Goal: Book appointment/travel/reservation

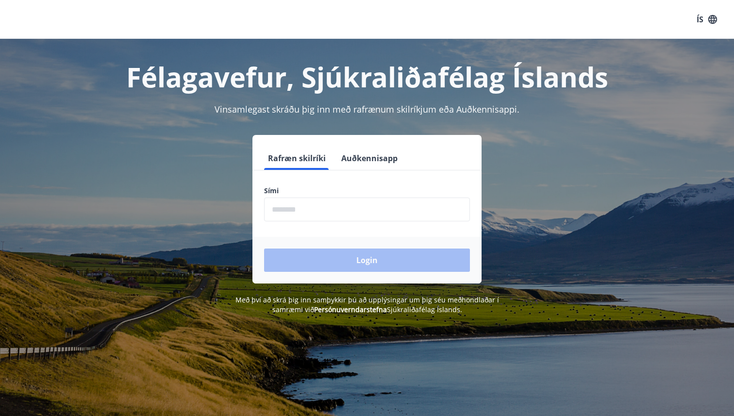
click at [318, 203] on input "phone" at bounding box center [367, 210] width 206 height 24
type input "********"
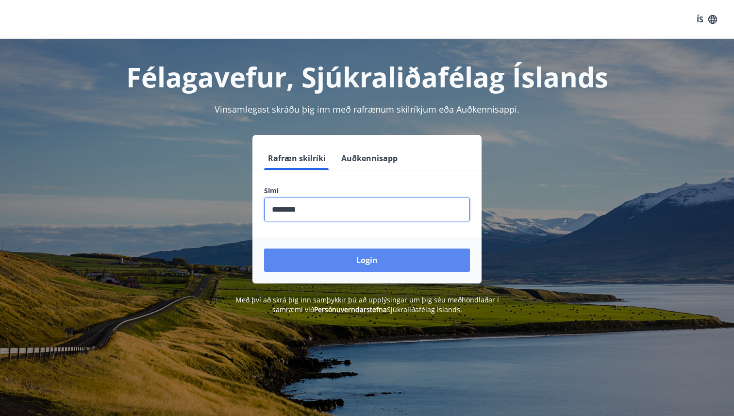
click at [404, 259] on button "Login" at bounding box center [367, 260] width 206 height 23
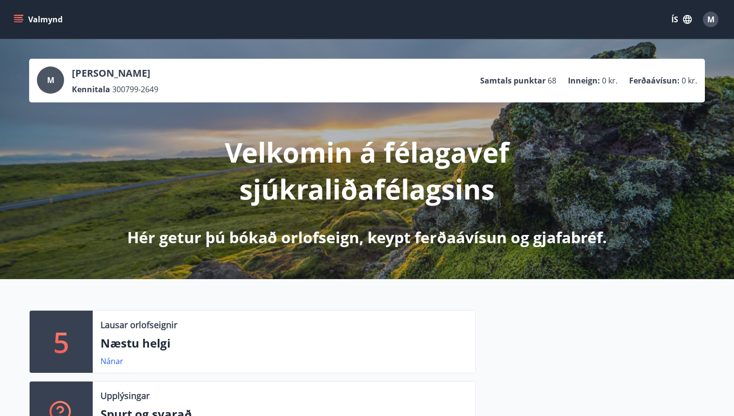
click at [47, 16] on button "Valmynd" at bounding box center [39, 19] width 55 height 17
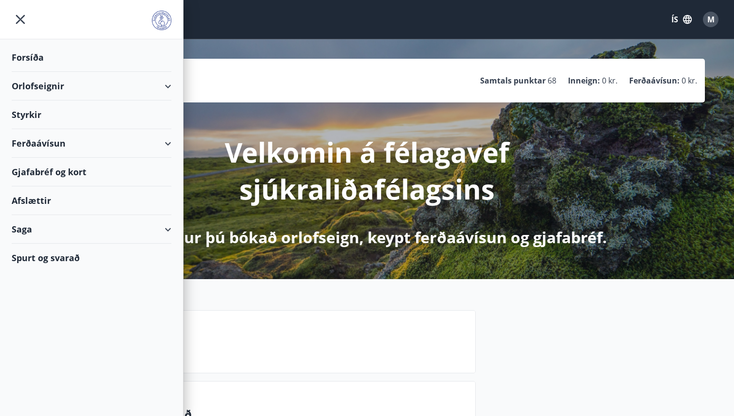
click at [165, 80] on div "Orlofseignir" at bounding box center [92, 86] width 160 height 29
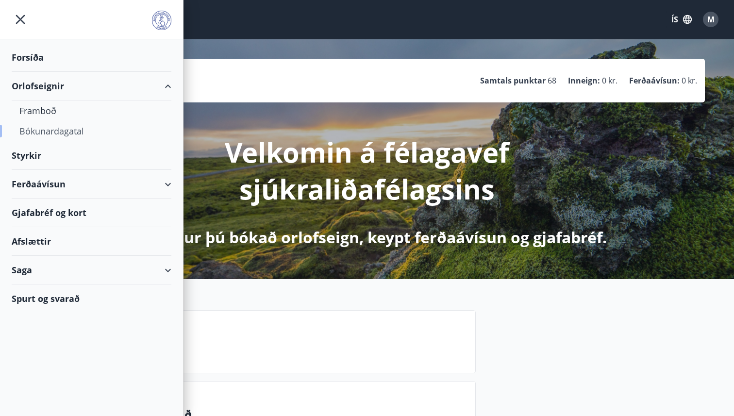
click at [56, 135] on div "Bókunardagatal" at bounding box center [91, 131] width 144 height 20
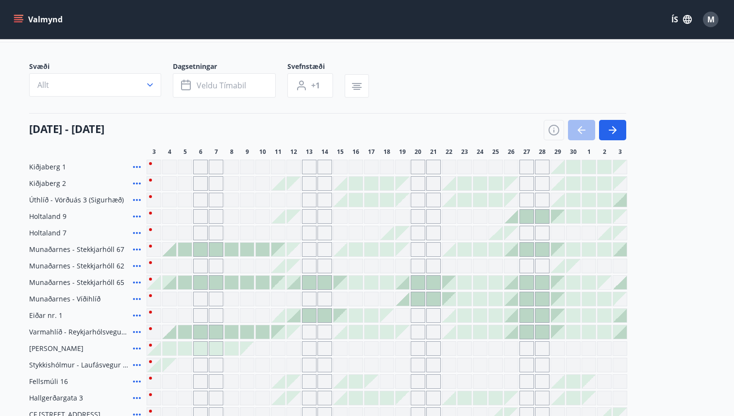
scroll to position [48, 0]
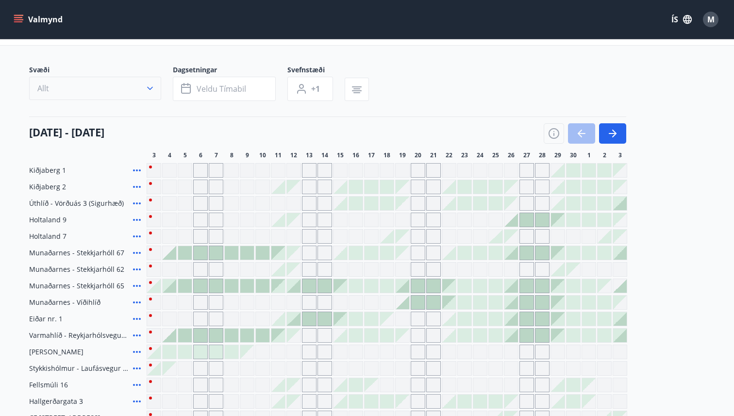
click at [144, 86] on button "Allt" at bounding box center [95, 88] width 132 height 23
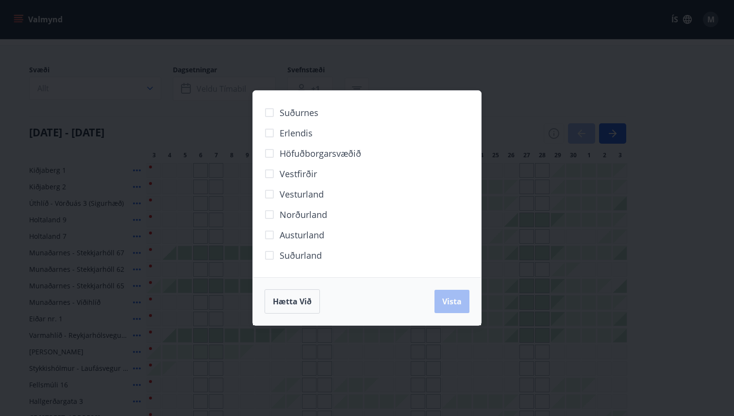
click at [290, 212] on span "Norðurland" at bounding box center [304, 214] width 48 height 13
click at [456, 305] on span "Vista" at bounding box center [452, 301] width 19 height 11
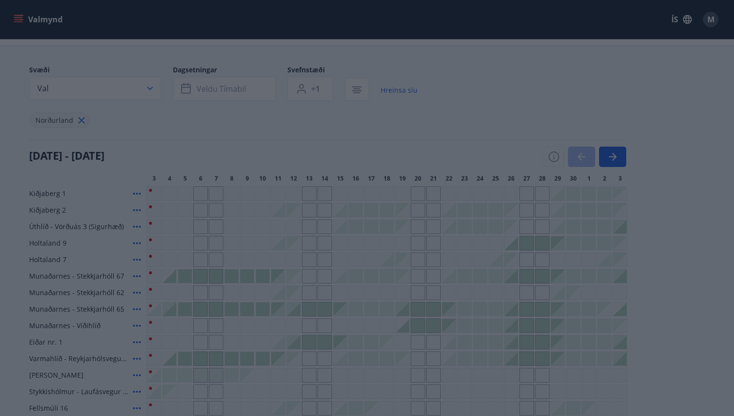
scroll to position [1, 0]
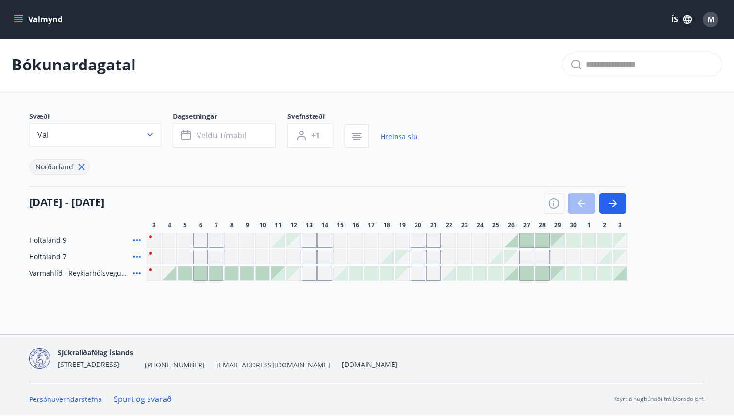
click at [343, 256] on div "Gráir dagar eru ekki bókanlegir" at bounding box center [340, 257] width 15 height 15
click at [325, 326] on div "Valmynd ÍS M Bókunardagatal Svæði Val Dagsetningar Veldu tímabil Svefnstæði +1 …" at bounding box center [367, 167] width 734 height 336
click at [389, 259] on div at bounding box center [387, 257] width 14 height 14
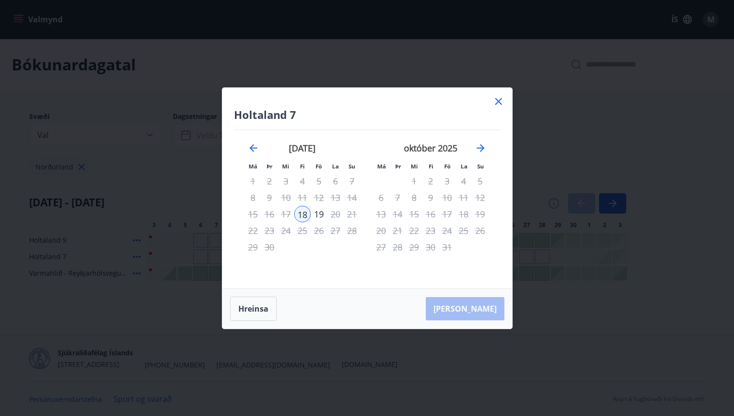
click at [495, 103] on icon at bounding box center [499, 102] width 12 height 12
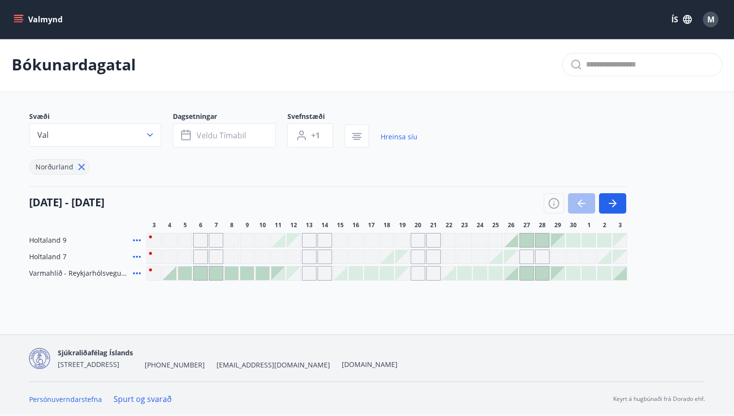
click at [21, 17] on icon "menu" at bounding box center [19, 20] width 10 height 10
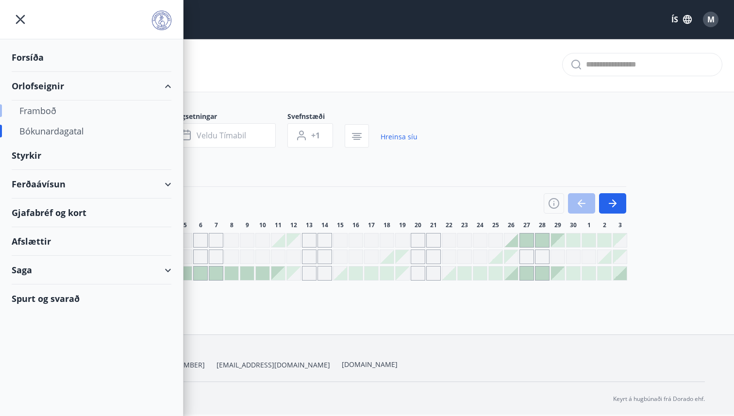
click at [35, 117] on div "Framboð" at bounding box center [91, 111] width 144 height 20
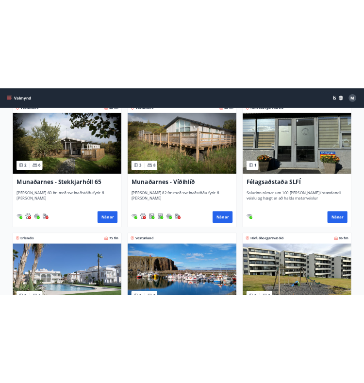
scroll to position [461, 0]
